Goal: Register for event/course

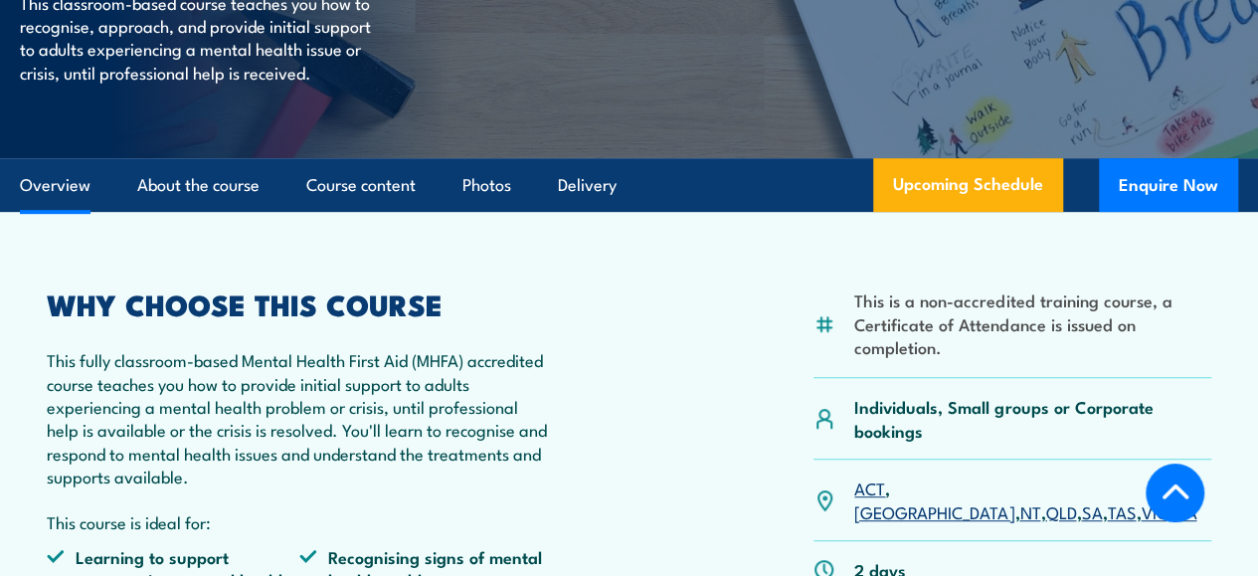
scroll to position [597, 0]
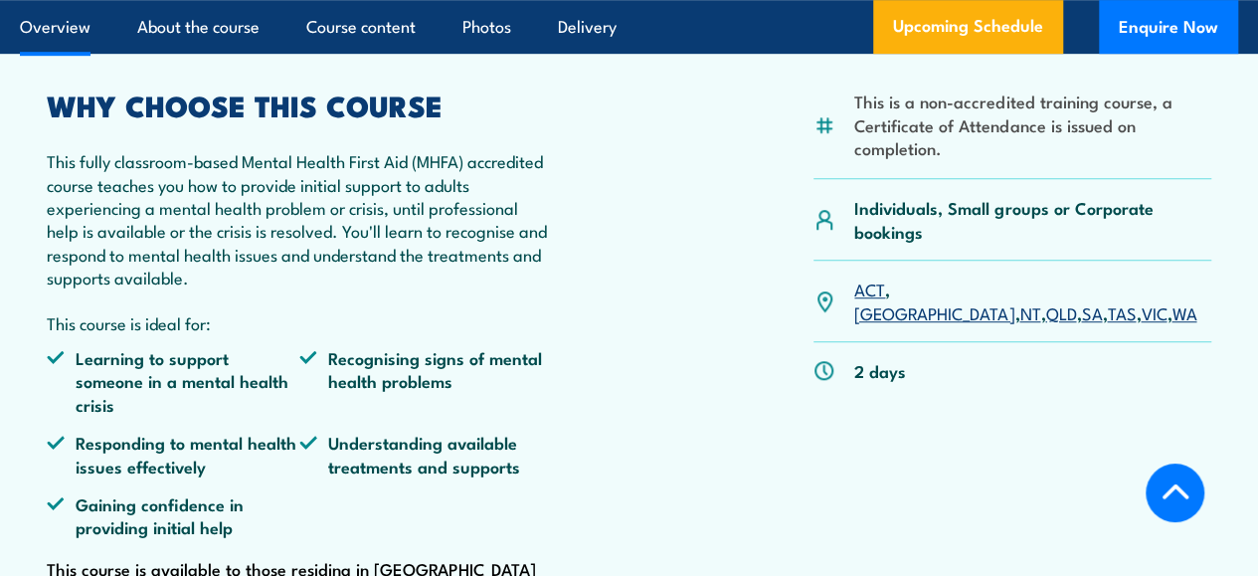
click at [916, 324] on link "[GEOGRAPHIC_DATA]" at bounding box center [934, 312] width 160 height 24
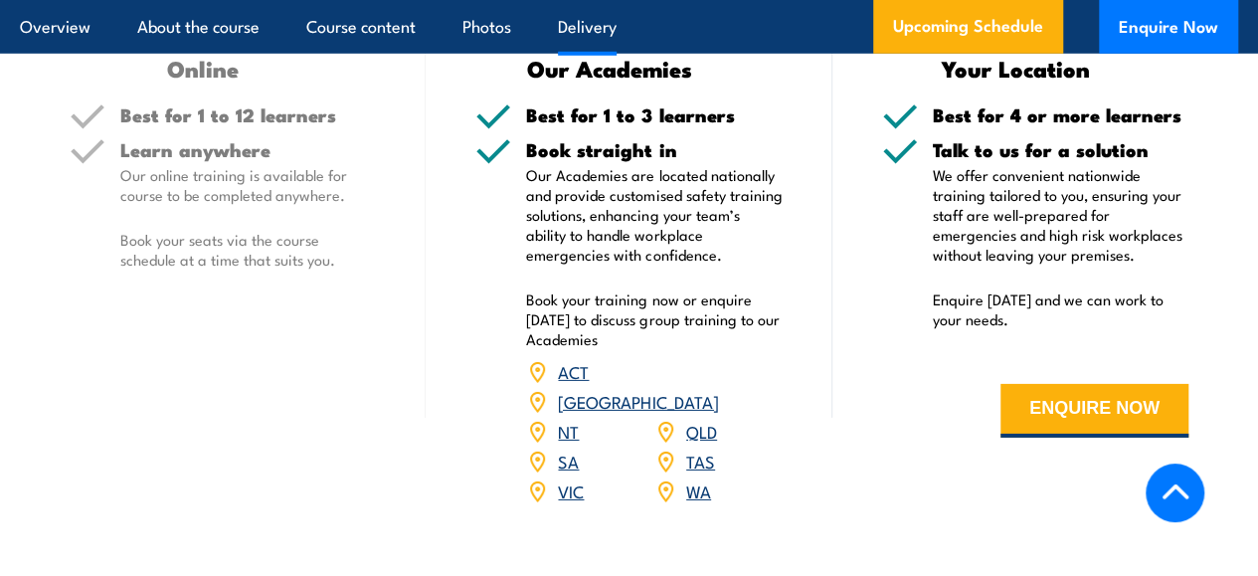
scroll to position [2987, 0]
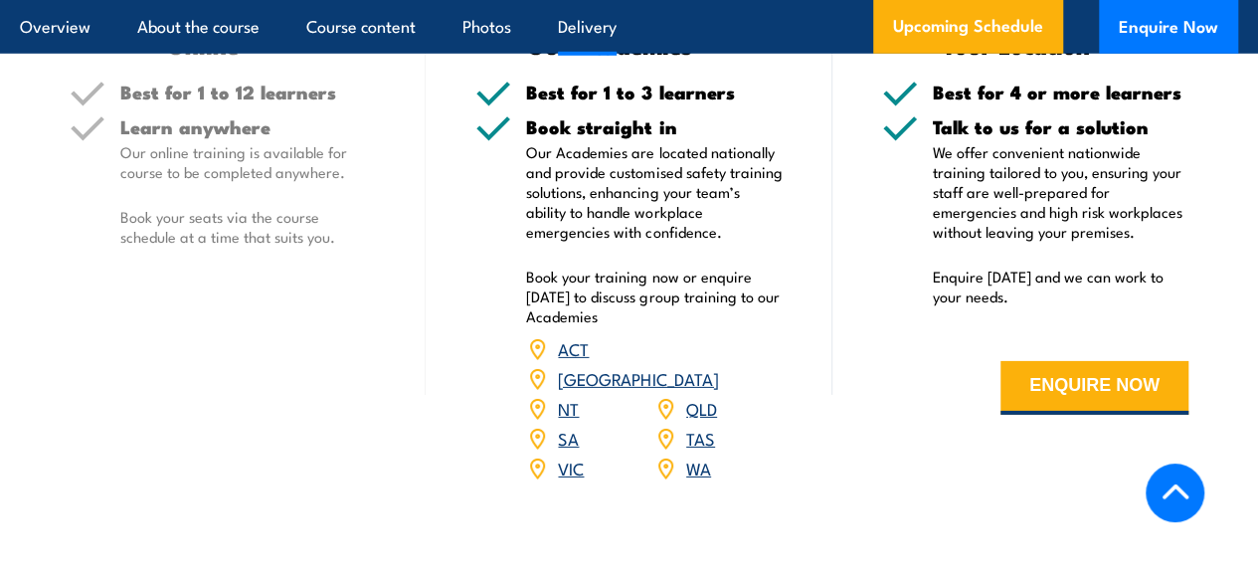
click at [698, 379] on link "[GEOGRAPHIC_DATA]" at bounding box center [638, 378] width 160 height 24
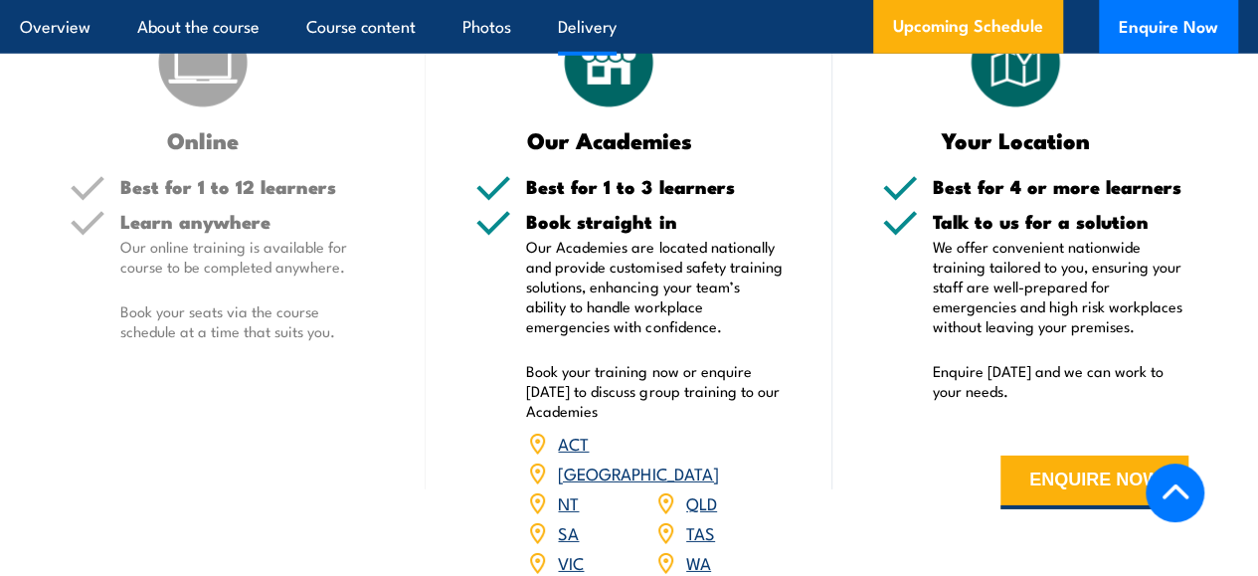
scroll to position [2888, 0]
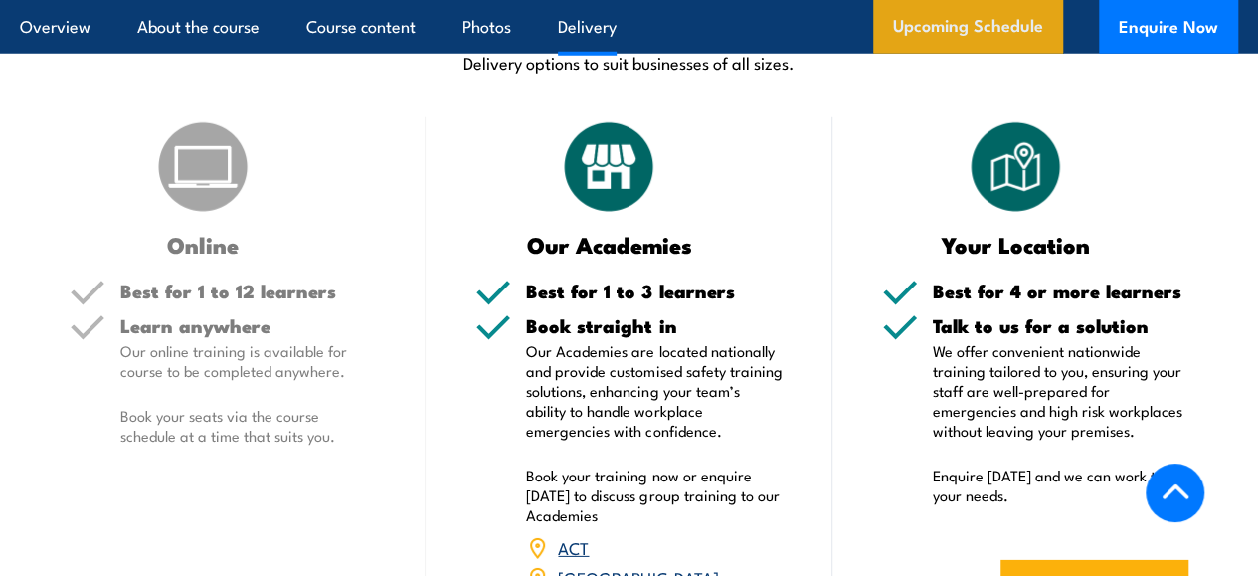
click at [944, 33] on link "Upcoming Schedule" at bounding box center [968, 27] width 190 height 54
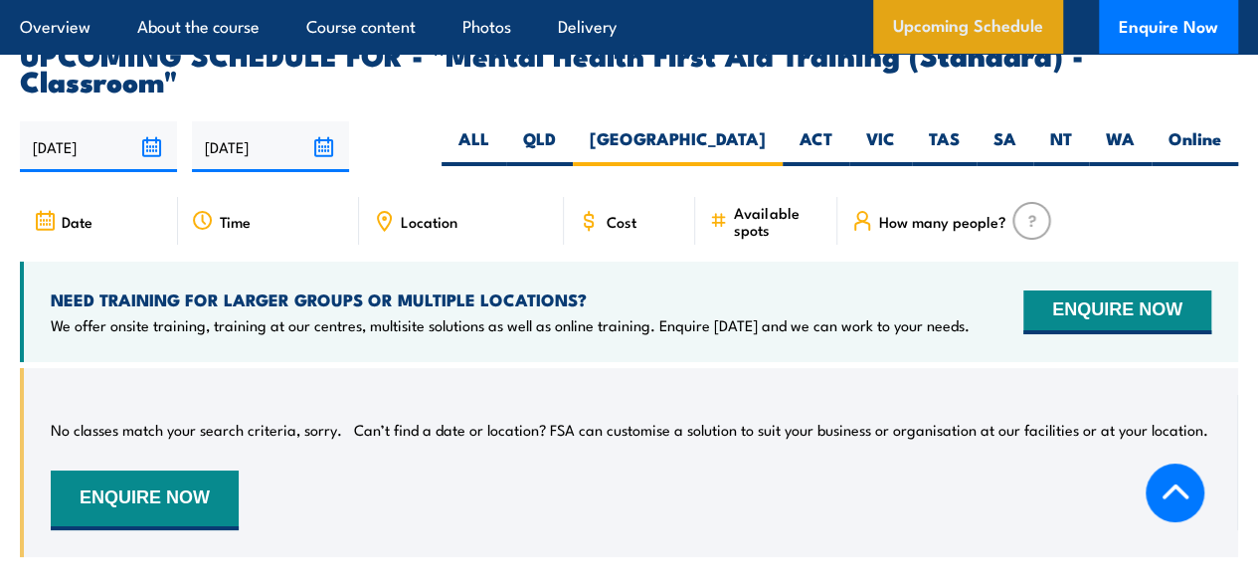
scroll to position [3584, 0]
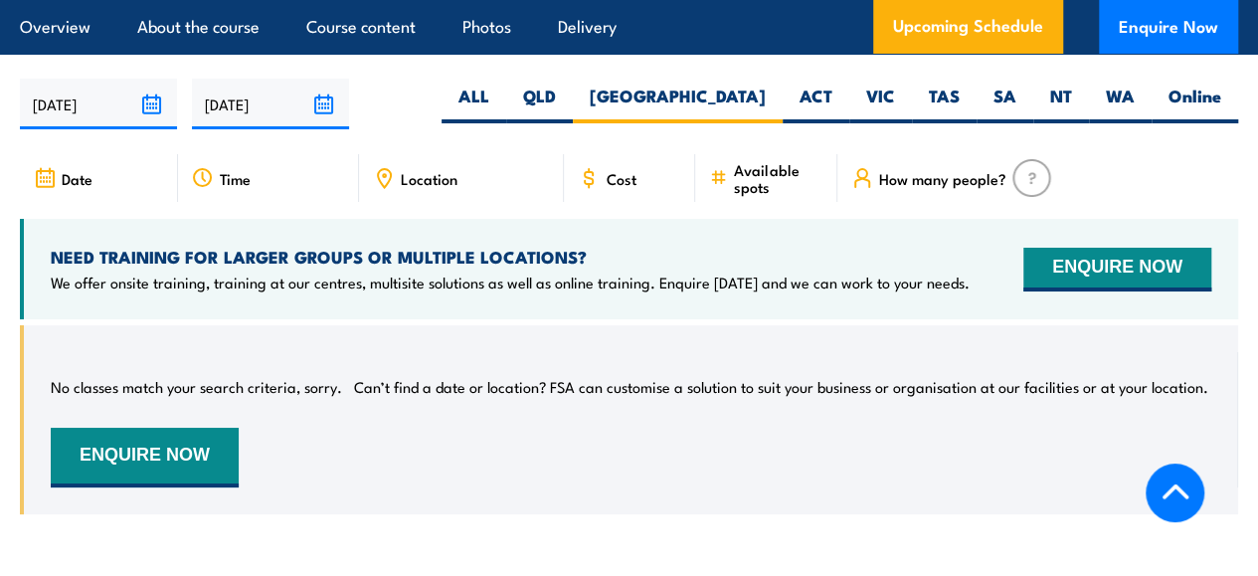
click at [417, 187] on span "Location" at bounding box center [429, 178] width 57 height 17
click at [386, 185] on icon at bounding box center [384, 178] width 13 height 18
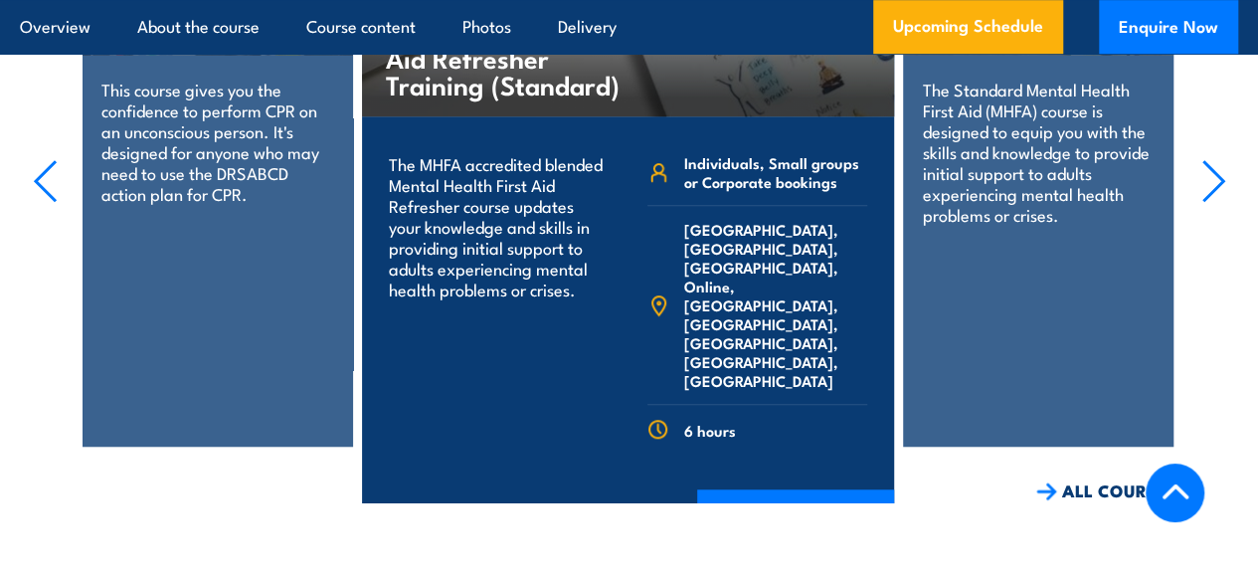
scroll to position [4180, 0]
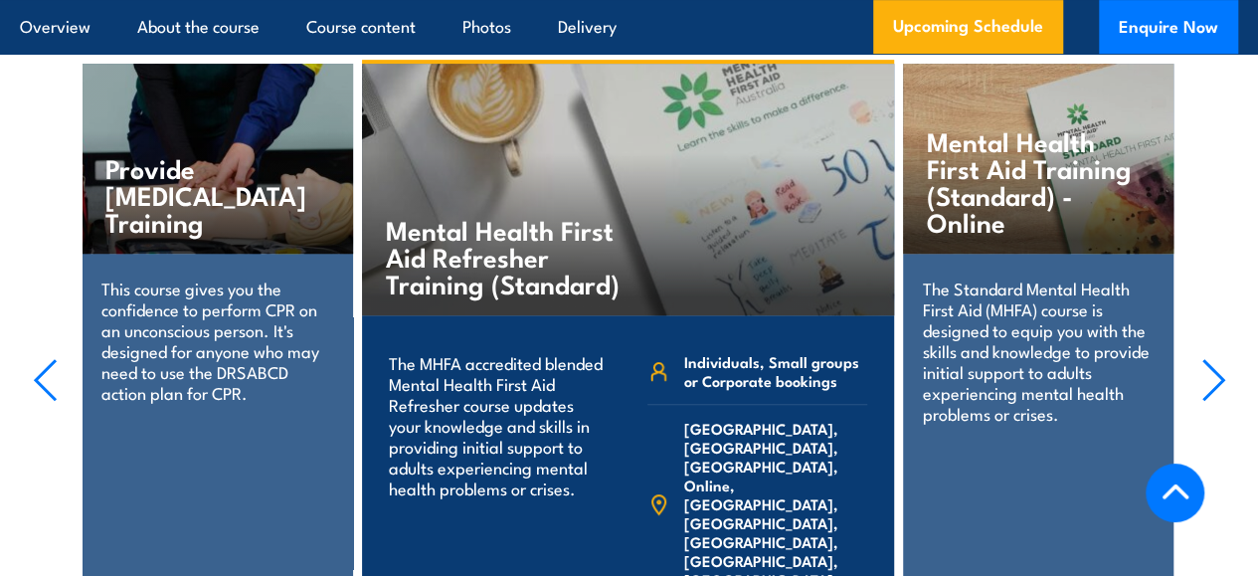
click at [1025, 215] on h4 "Mental Health First Aid Training (Standard) - Online" at bounding box center [1030, 180] width 207 height 107
click at [972, 232] on h4 "Mental Health First Aid Training (Standard) - Online" at bounding box center [1030, 180] width 207 height 107
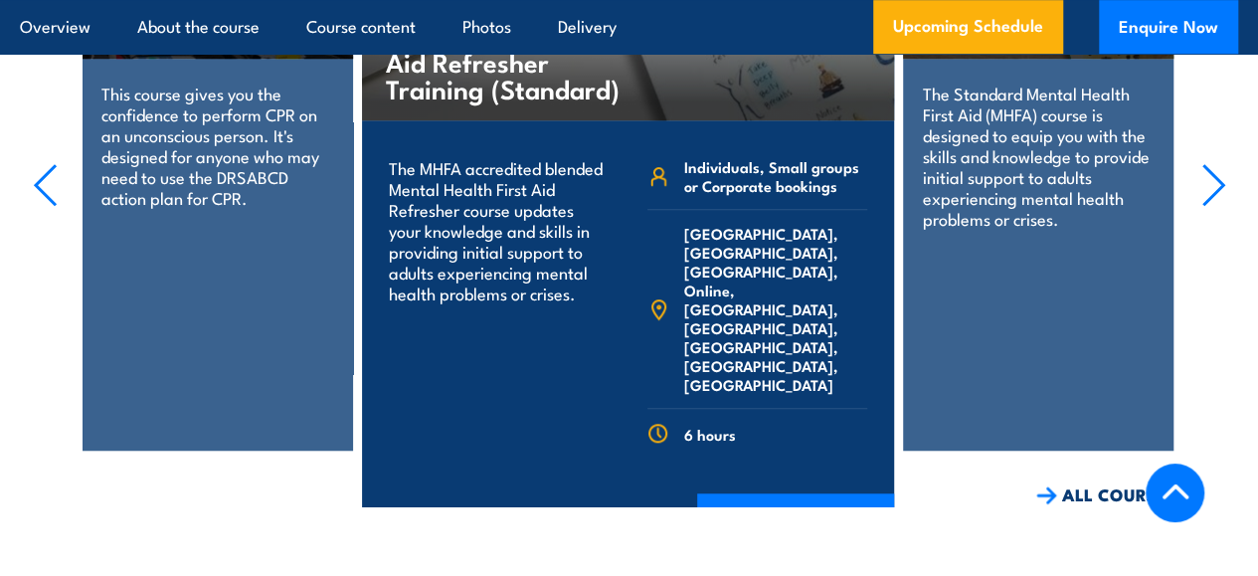
scroll to position [4280, 0]
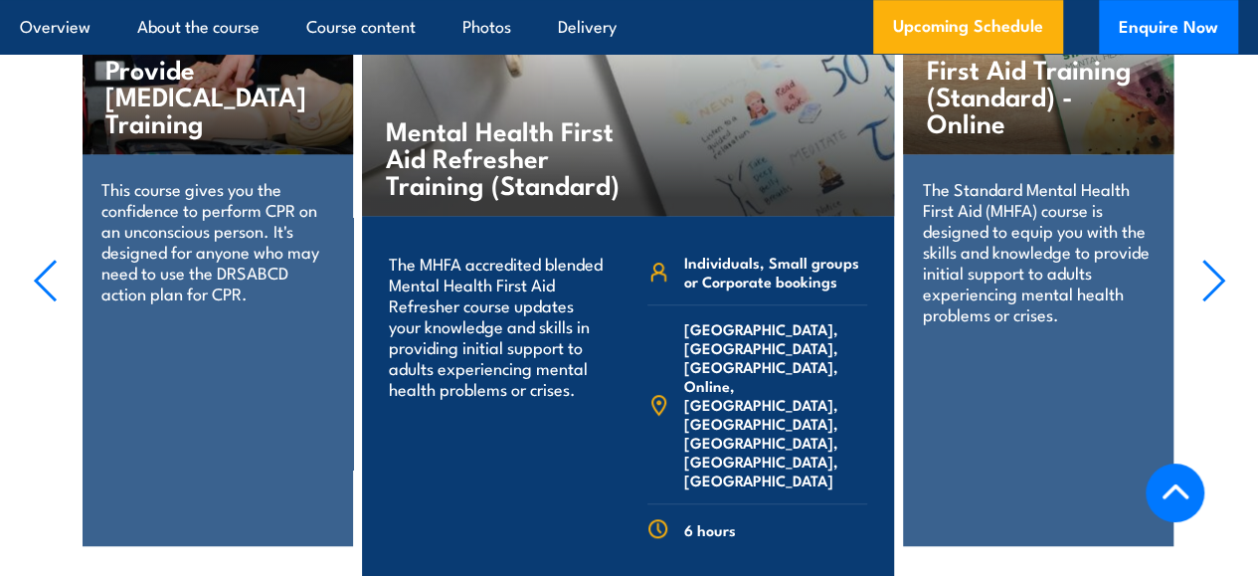
click at [1217, 290] on icon "button" at bounding box center [1213, 280] width 25 height 44
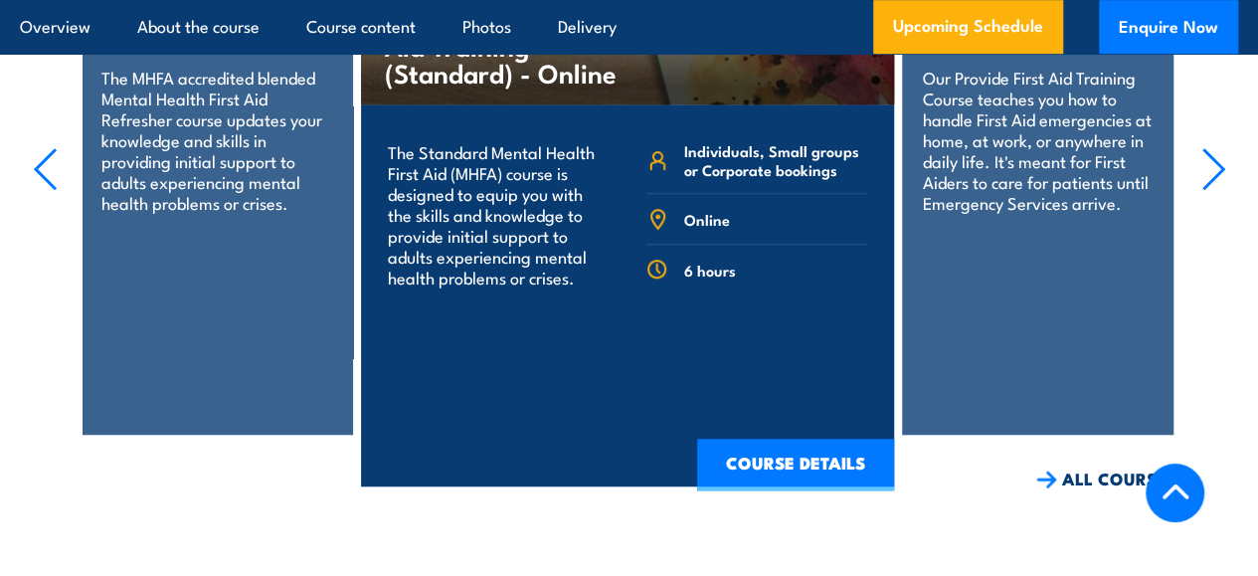
scroll to position [4479, 0]
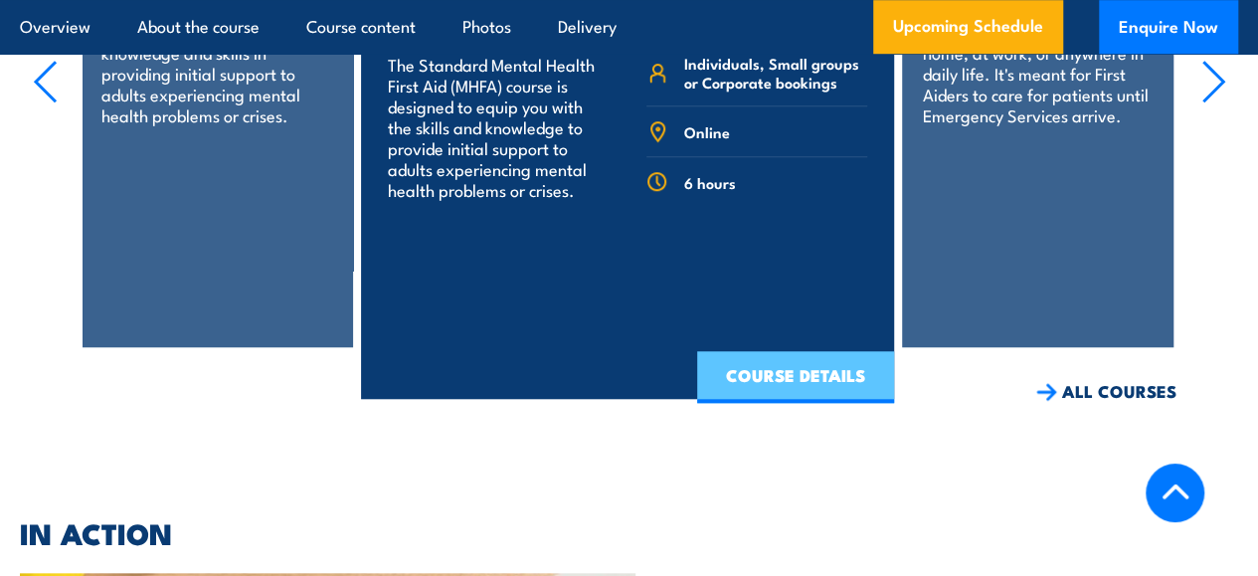
click at [784, 361] on link "COURSE DETAILS" at bounding box center [795, 377] width 197 height 52
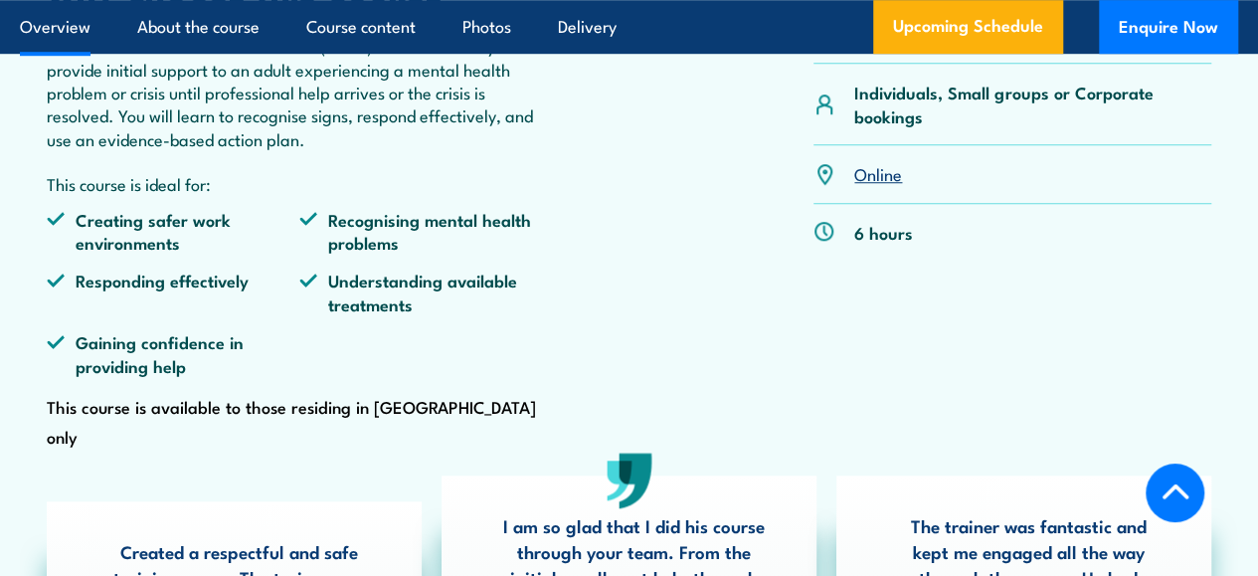
scroll to position [382, 0]
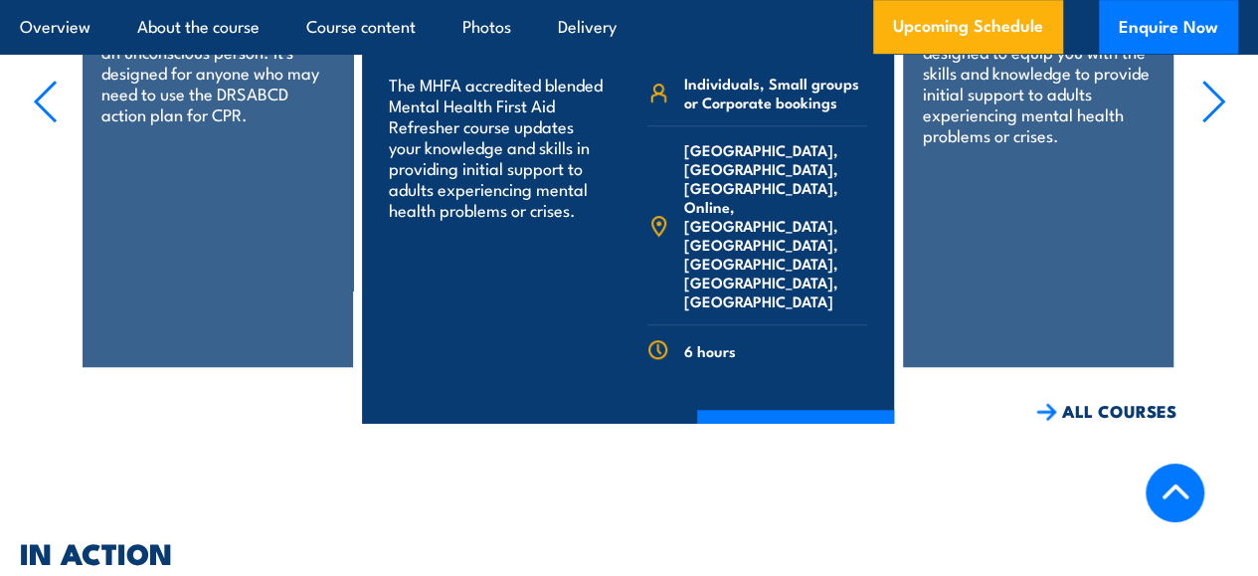
scroll to position [4479, 0]
